Goal: Entertainment & Leisure: Consume media (video, audio)

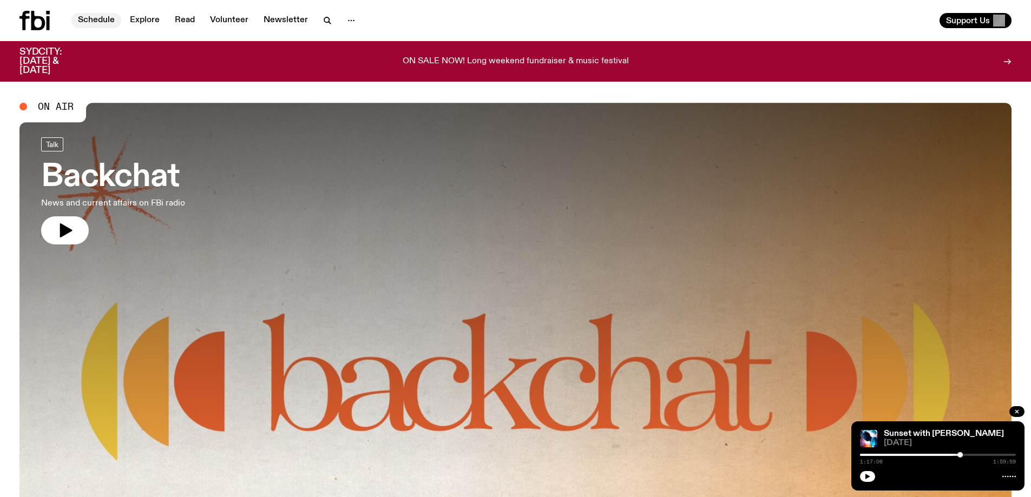
click at [98, 19] on link "Schedule" at bounding box center [96, 20] width 50 height 15
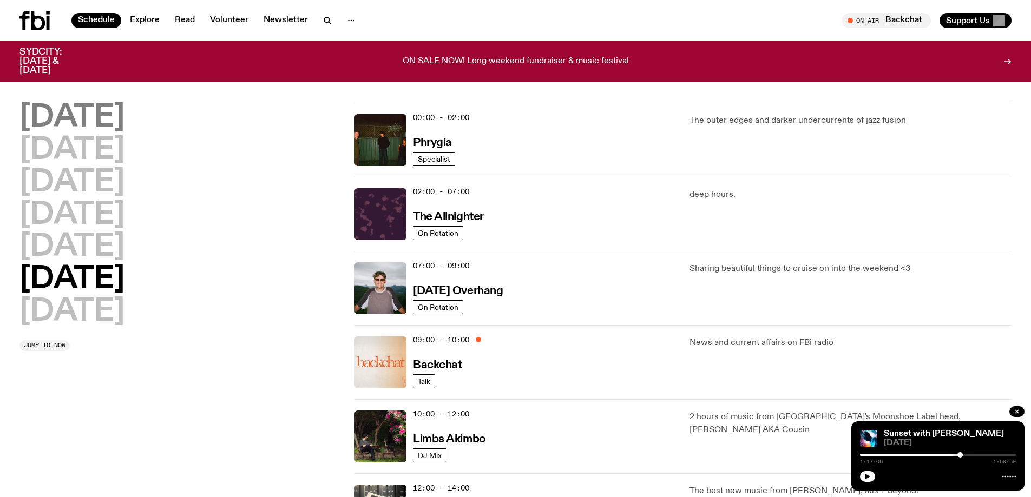
click at [54, 111] on h2 "[DATE]" at bounding box center [71, 118] width 105 height 30
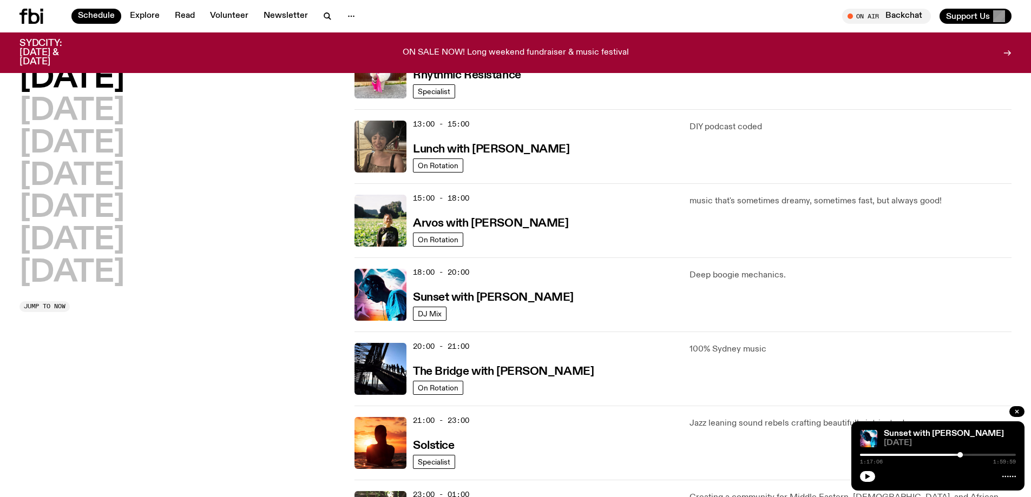
scroll to position [301, 0]
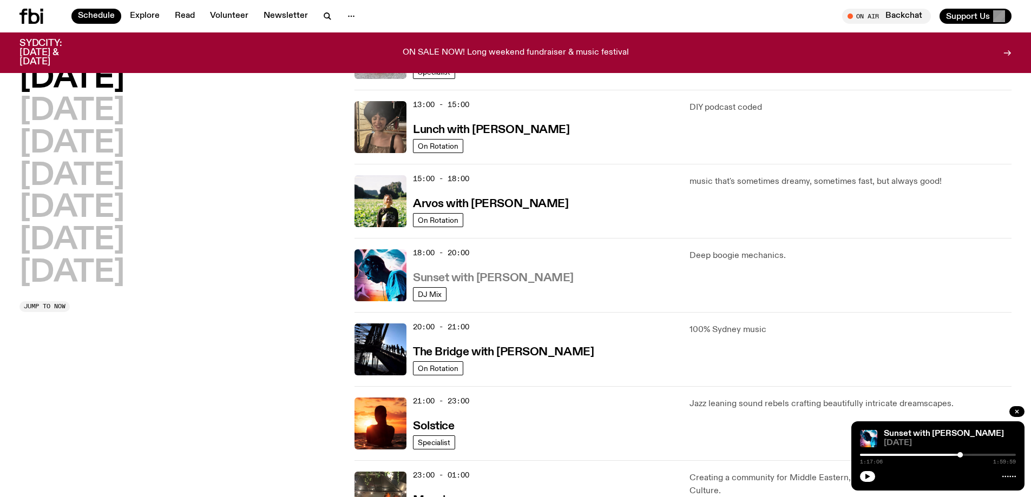
click at [525, 280] on h3 "Sunset with [PERSON_NAME]" at bounding box center [493, 278] width 161 height 11
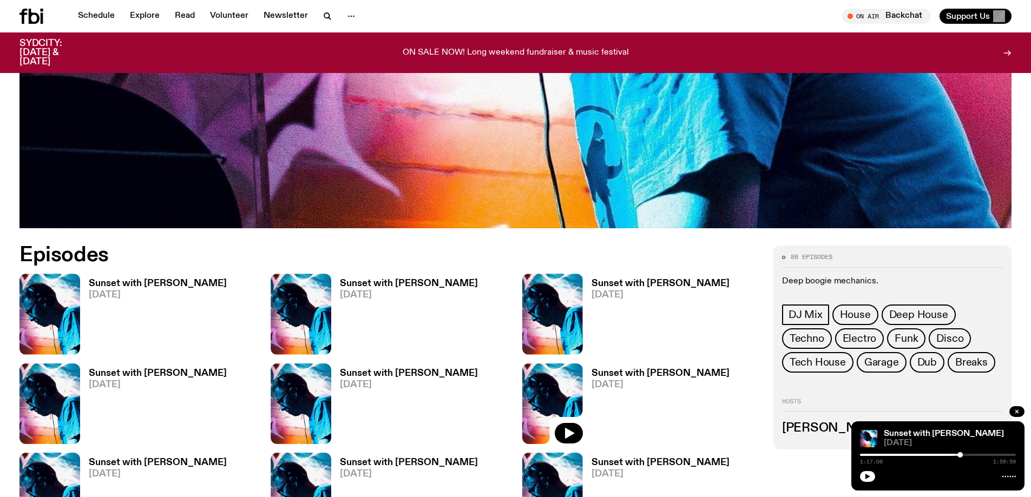
scroll to position [754, 0]
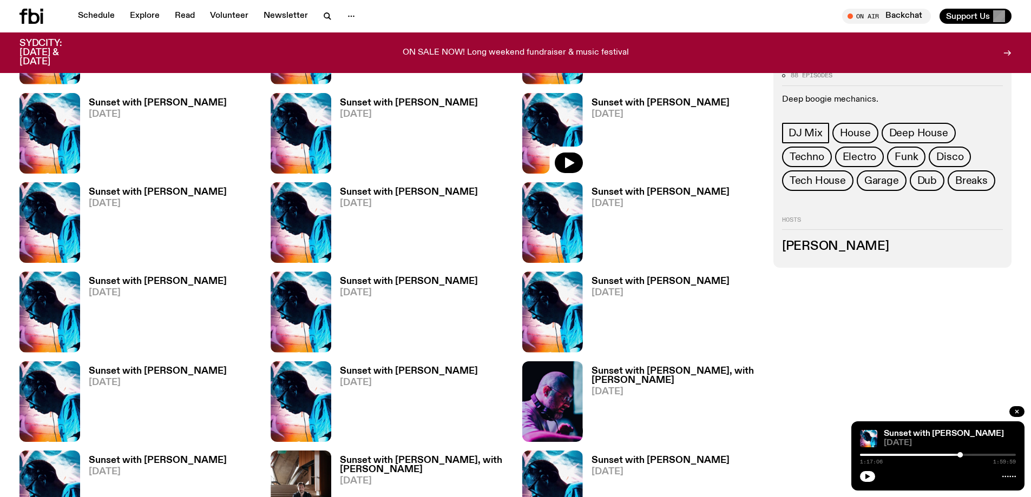
click at [366, 282] on h3 "Sunset with [PERSON_NAME]" at bounding box center [409, 281] width 138 height 9
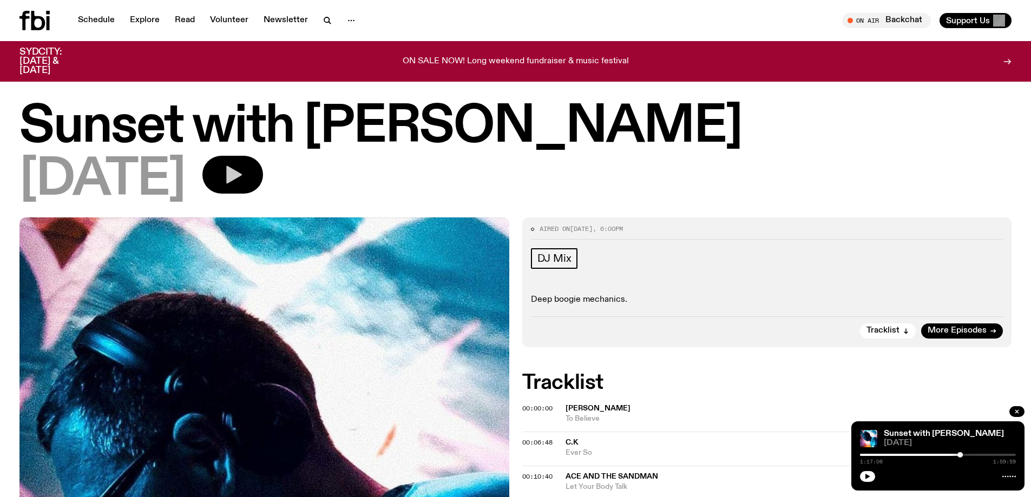
click at [261, 176] on button "button" at bounding box center [232, 175] width 61 height 38
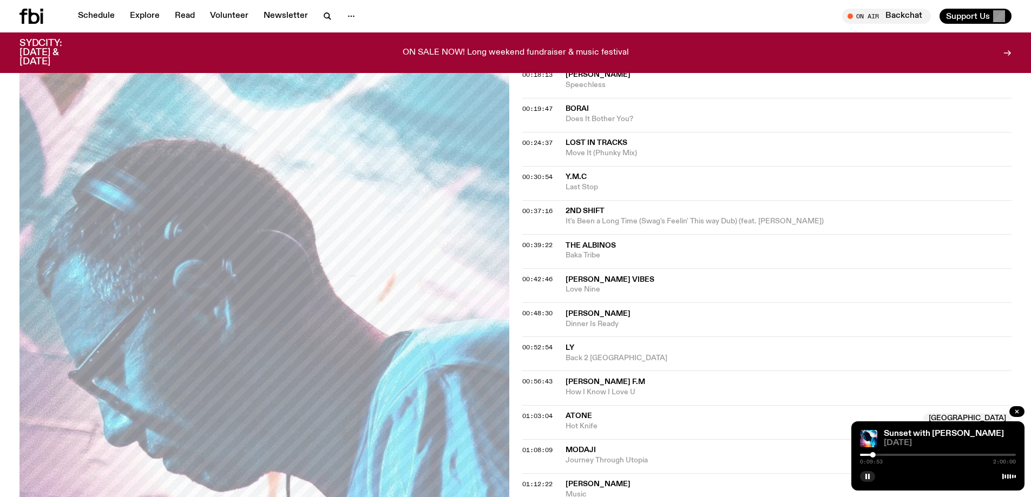
scroll to position [426, 0]
click at [891, 453] on div "0:34:42 2:00:00" at bounding box center [938, 458] width 156 height 13
click at [889, 454] on div at bounding box center [827, 455] width 156 height 2
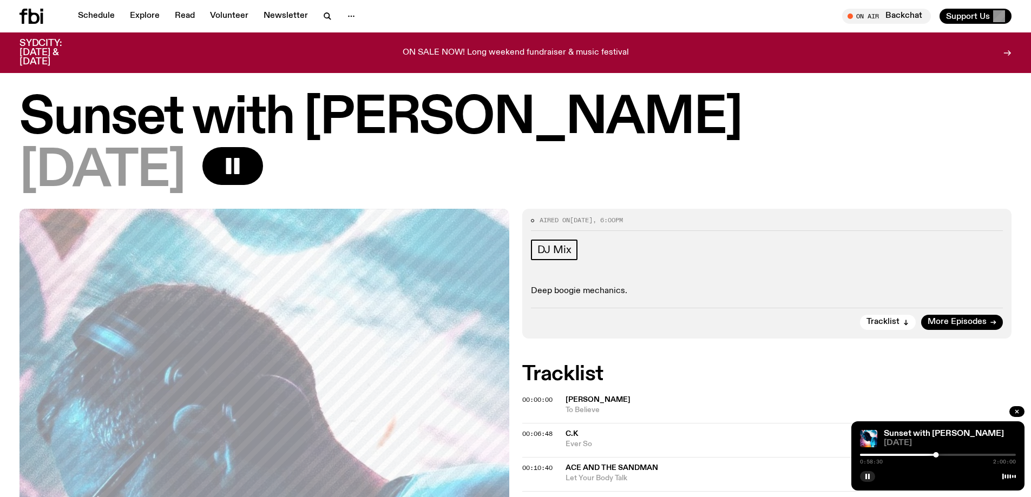
scroll to position [426, 0]
